Goal: Information Seeking & Learning: Check status

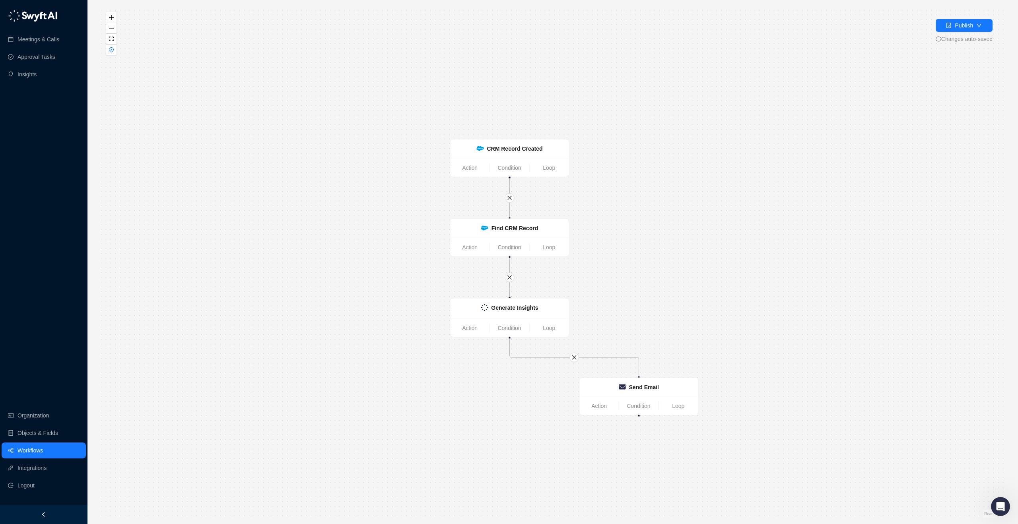
drag, startPoint x: 723, startPoint y: 287, endPoint x: 744, endPoint y: 302, distance: 26.2
click at [744, 302] on div "Generate Insights Action Condition Loop CRM Record Created Action Condition Loo…" at bounding box center [552, 261] width 905 height 511
click at [955, 22] on div "Publish" at bounding box center [964, 25] width 18 height 9
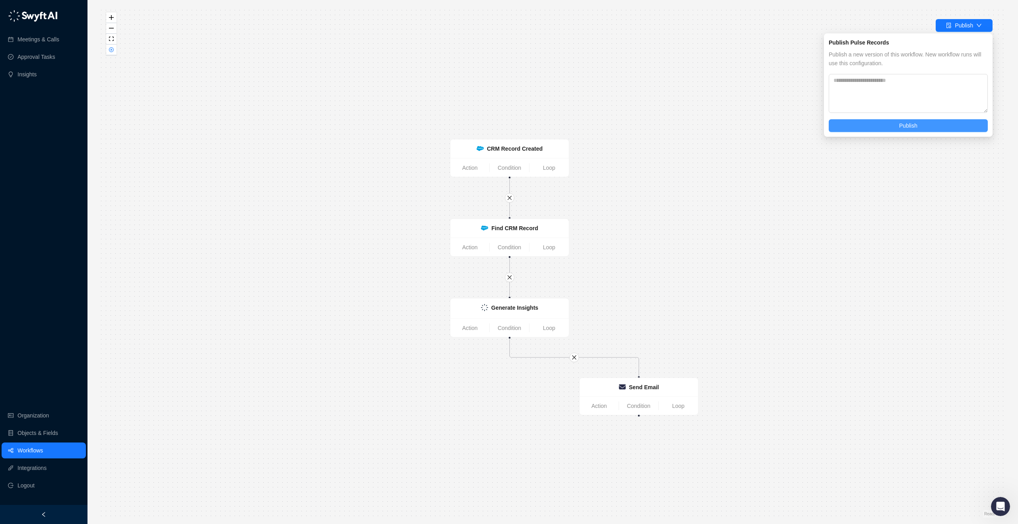
click at [921, 127] on button "Publish" at bounding box center [907, 125] width 159 height 13
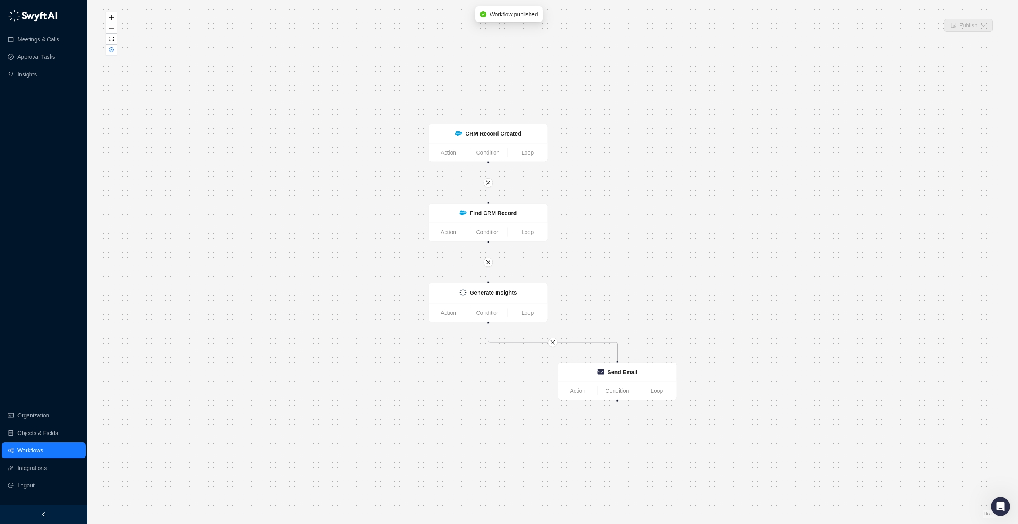
click at [116, 54] on div "Generate Insights Action Condition Loop CRM Record Created Action Condition Loo…" at bounding box center [552, 261] width 905 height 511
click at [111, 52] on button "button" at bounding box center [111, 50] width 10 height 11
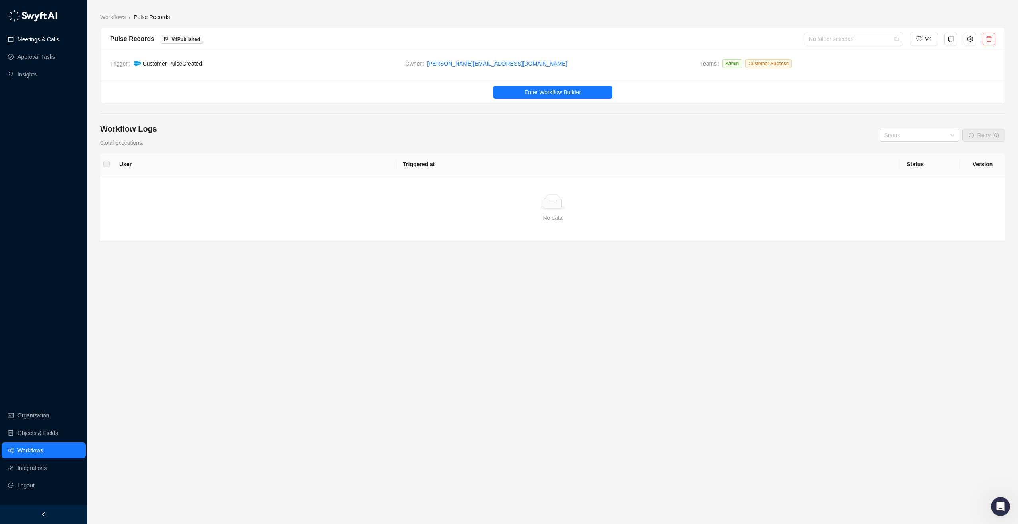
click at [59, 43] on link "Meetings & Calls" at bounding box center [38, 39] width 42 height 16
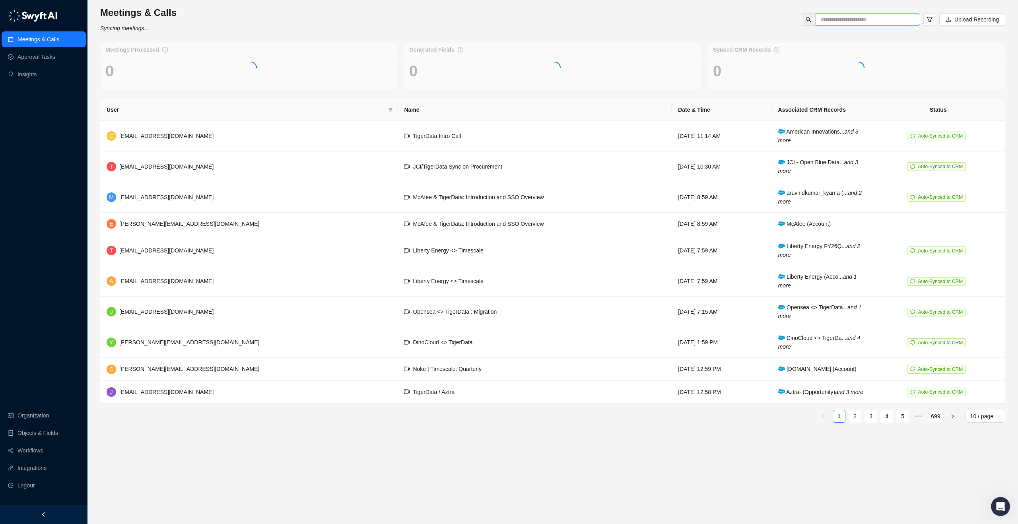
click at [827, 25] on span at bounding box center [867, 19] width 105 height 13
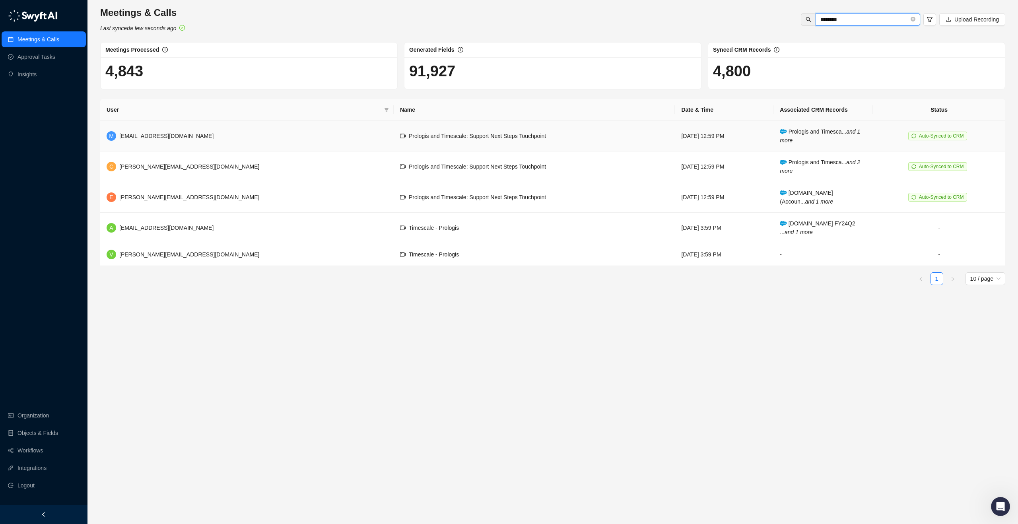
type input "********"
click at [512, 147] on td "Prologis and Timescale: Support Next Steps Touchpoint" at bounding box center [534, 136] width 281 height 31
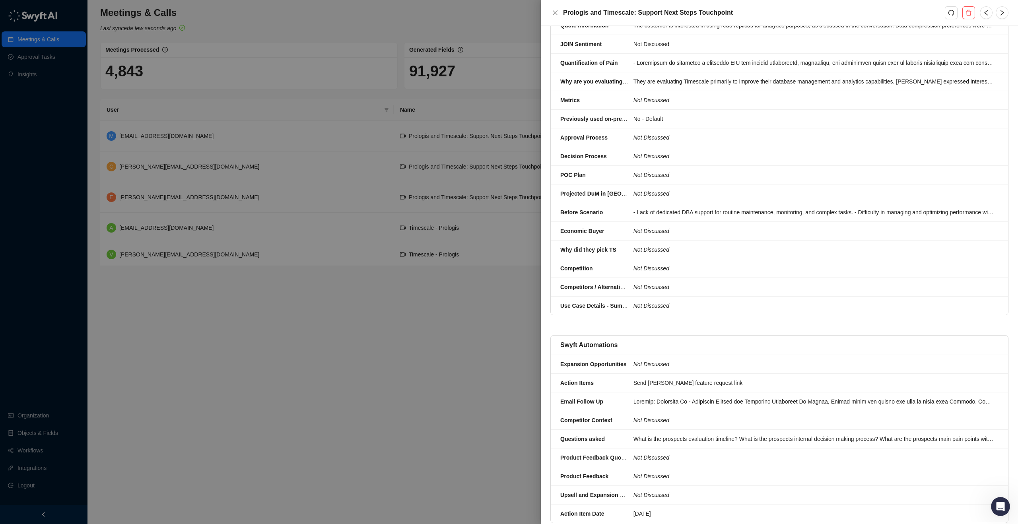
scroll to position [706, 0]
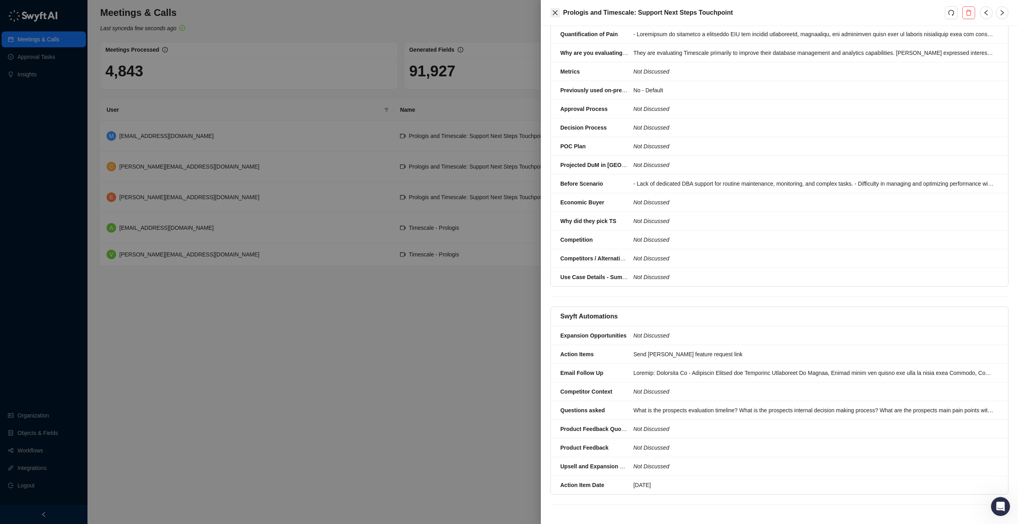
click at [555, 10] on icon "close" at bounding box center [555, 13] width 6 height 6
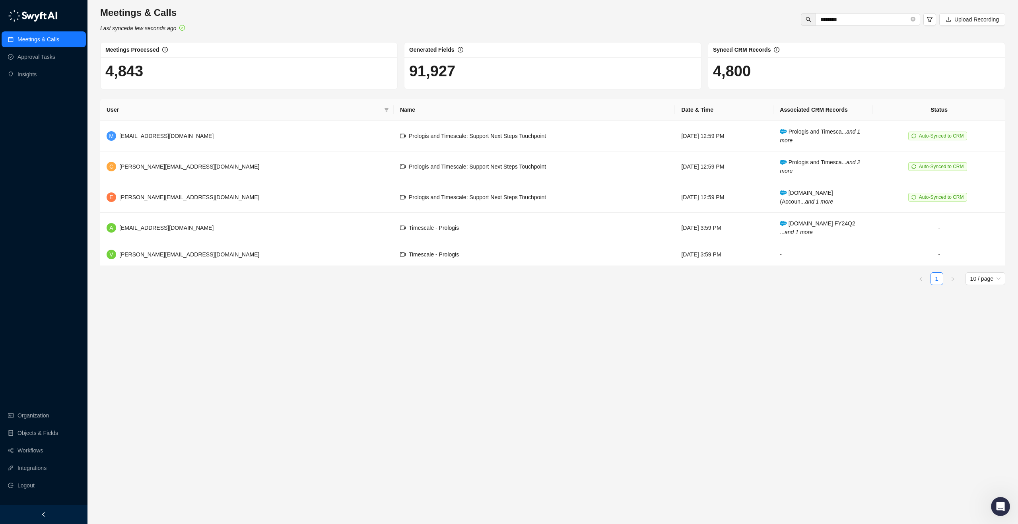
click at [43, 45] on link "Meetings & Calls" at bounding box center [38, 39] width 42 height 16
click at [394, 176] on td "Prologis and Timescale: Support Next Steps Touchpoint" at bounding box center [534, 166] width 281 height 31
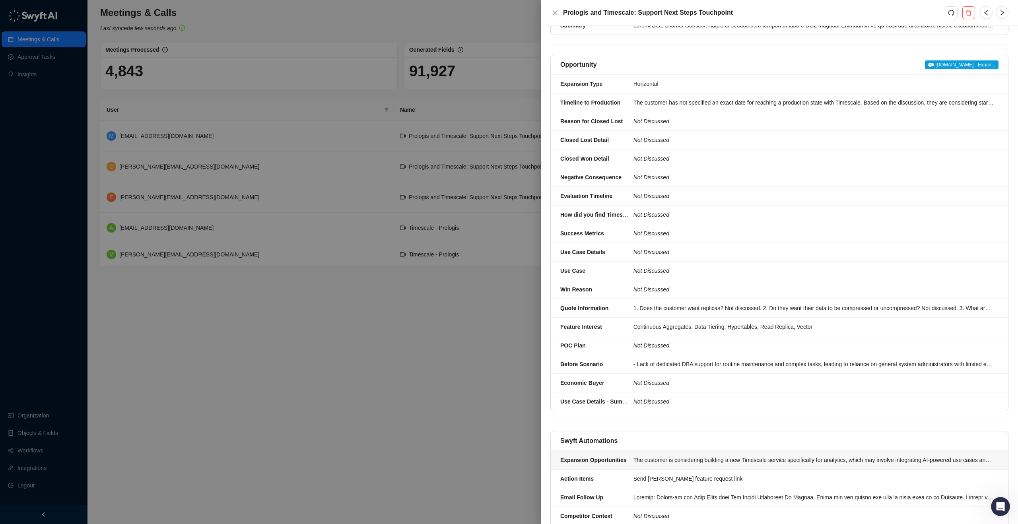
scroll to position [248, 0]
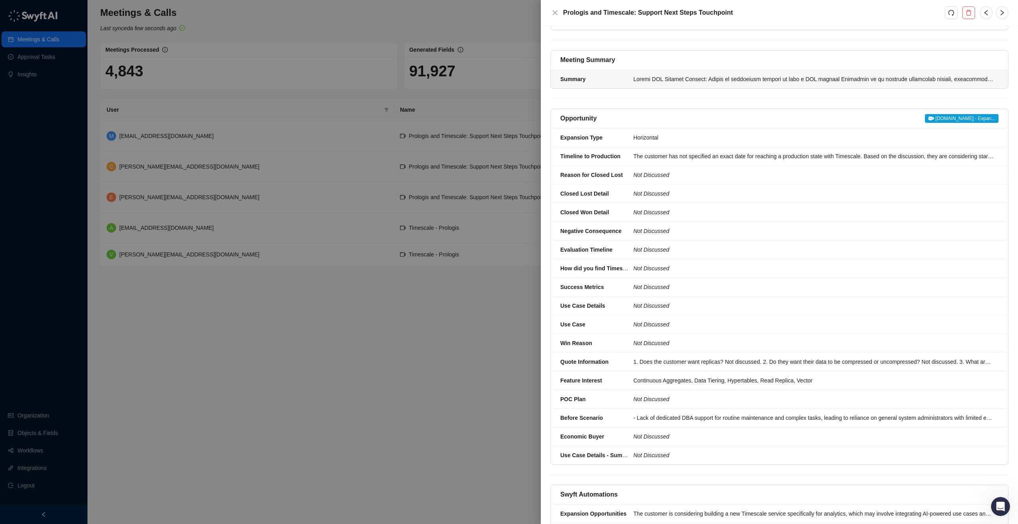
click at [724, 78] on div at bounding box center [813, 79] width 360 height 9
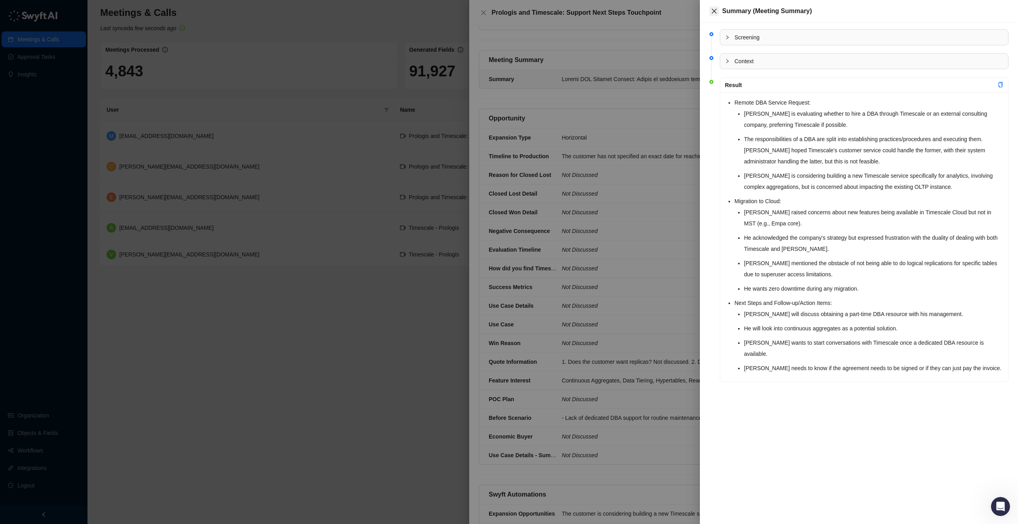
click at [717, 12] on button "Close" at bounding box center [714, 11] width 10 height 10
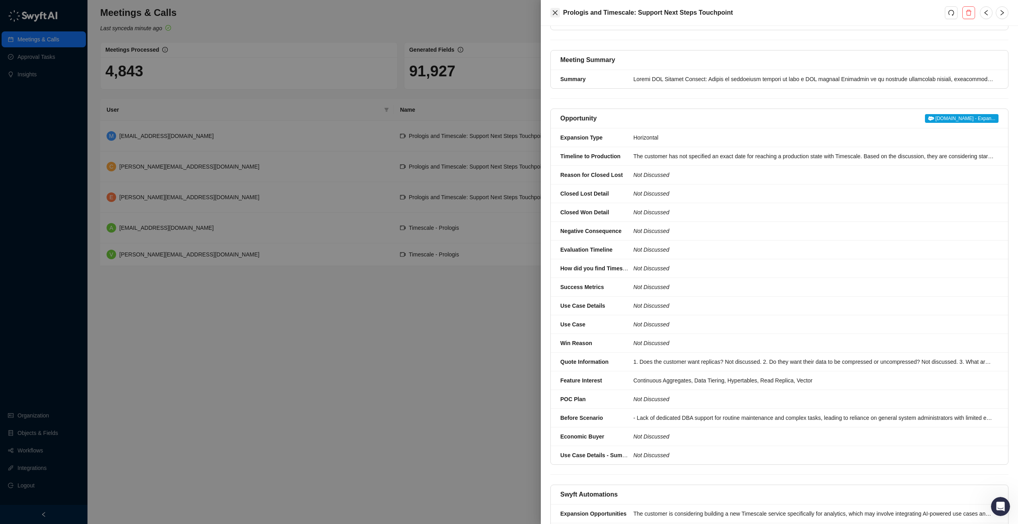
click at [558, 17] on button "Close" at bounding box center [555, 13] width 10 height 10
